Goal: Check status: Check status

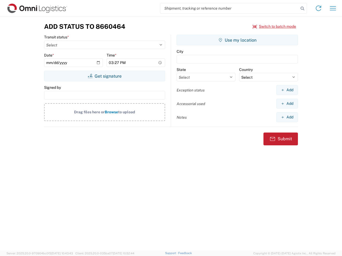
click at [229, 8] on input "search" at bounding box center [229, 8] width 138 height 10
click at [302, 9] on icon at bounding box center [302, 8] width 7 height 7
click at [318, 8] on icon at bounding box center [318, 8] width 9 height 9
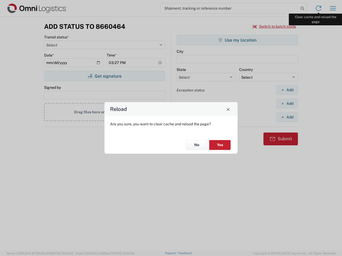
click at [333, 8] on div "Reload Are you sure, you want to clear cache and reload the page? No Yes" at bounding box center [171, 128] width 342 height 256
click at [274, 26] on div "Reload Are you sure, you want to clear cache and reload the page? No Yes" at bounding box center [171, 128] width 342 height 256
click at [104, 76] on div "Reload Are you sure, you want to clear cache and reload the page? No Yes" at bounding box center [171, 128] width 342 height 256
click at [237, 40] on div "Reload Are you sure, you want to clear cache and reload the page? No Yes" at bounding box center [171, 128] width 342 height 256
click at [287, 90] on div "Reload Are you sure, you want to clear cache and reload the page? No Yes" at bounding box center [171, 128] width 342 height 256
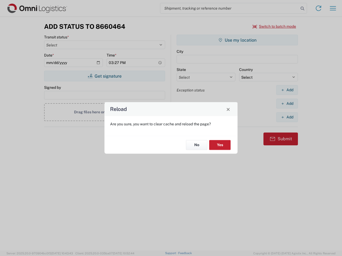
click at [287, 104] on div "Reload Are you sure, you want to clear cache and reload the page? No Yes" at bounding box center [171, 128] width 342 height 256
click at [287, 117] on div "Reload Are you sure, you want to clear cache and reload the page? No Yes" at bounding box center [171, 128] width 342 height 256
